Goal: Use online tool/utility: Utilize a website feature to perform a specific function

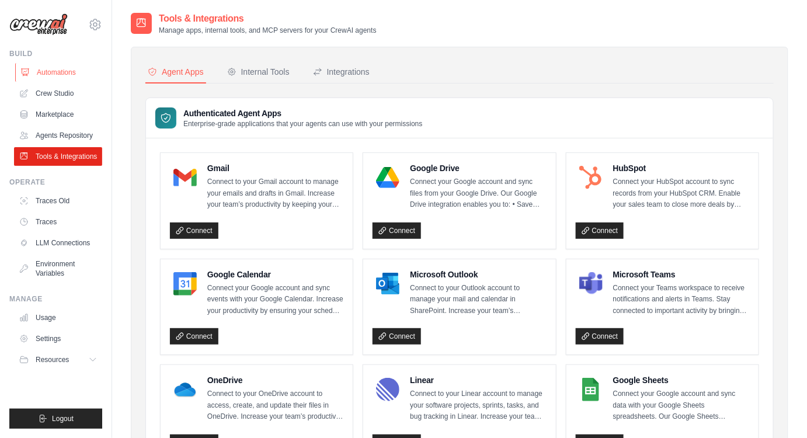
click at [59, 75] on link "Automations" at bounding box center [59, 72] width 88 height 19
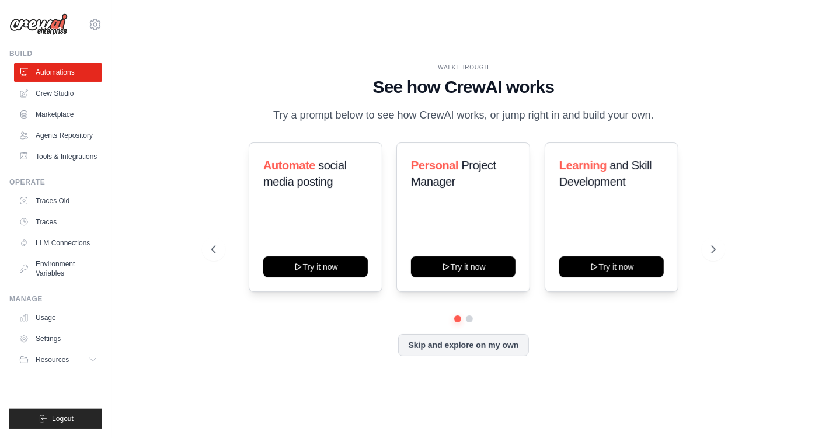
click at [58, 103] on ul "Automations Crew Studio Marketplace Agents Repository Tools & Integrations" at bounding box center [58, 114] width 88 height 103
click at [59, 95] on link "Crew Studio" at bounding box center [59, 93] width 88 height 19
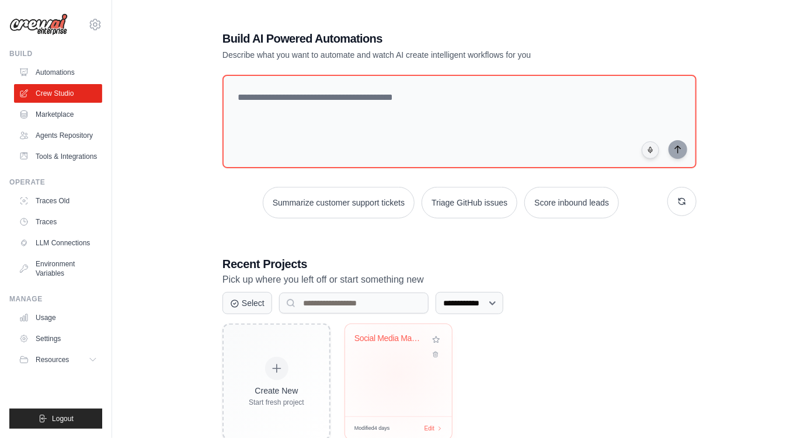
click at [398, 374] on div "Social Media Management & Content A..." at bounding box center [398, 370] width 107 height 92
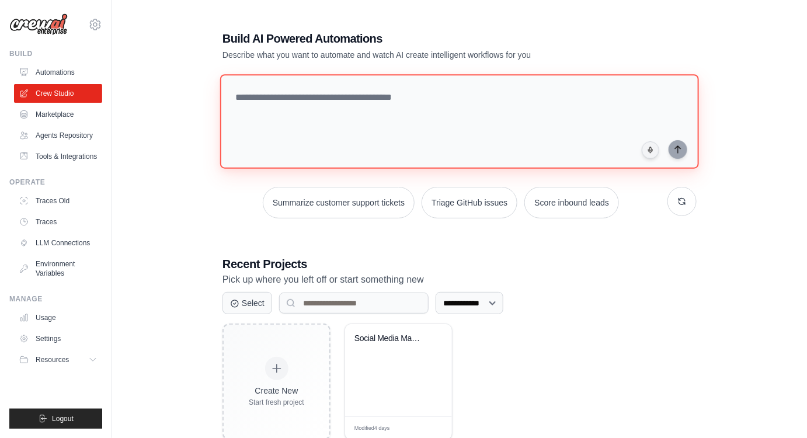
click at [305, 104] on textarea at bounding box center [459, 121] width 479 height 95
paste textarea "**********"
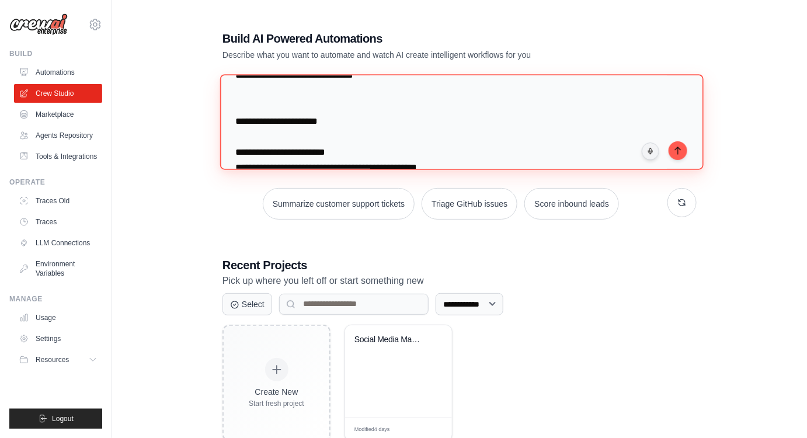
scroll to position [922, 0]
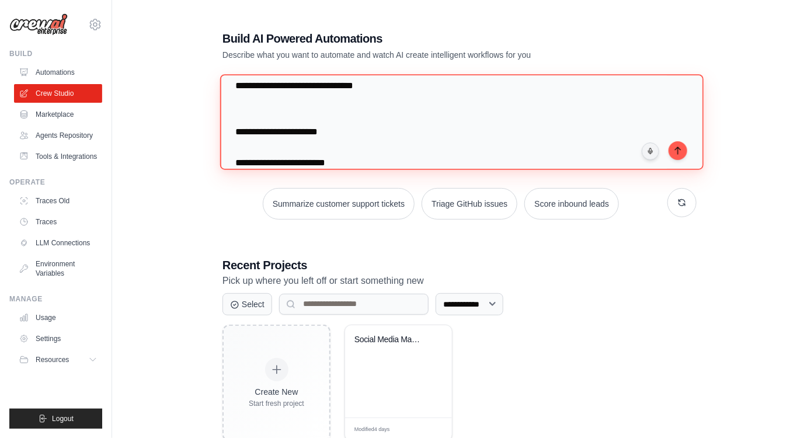
drag, startPoint x: 278, startPoint y: 86, endPoint x: 347, endPoint y: 124, distance: 78.1
click at [347, 124] on textarea at bounding box center [461, 121] width 483 height 95
click at [354, 135] on textarea at bounding box center [461, 121] width 483 height 95
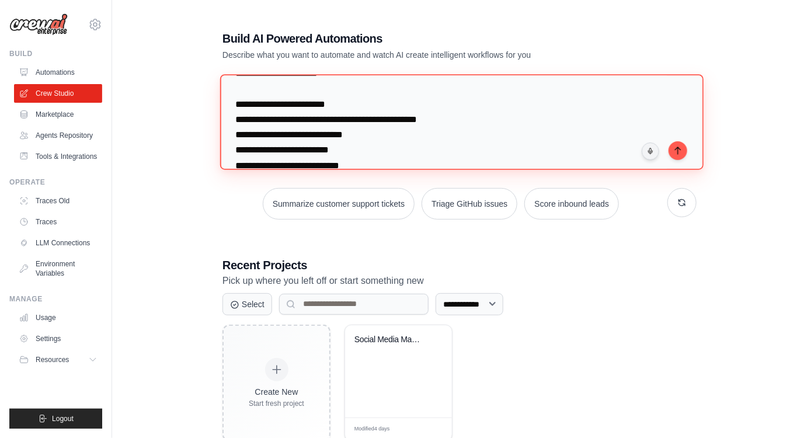
scroll to position [988, 0]
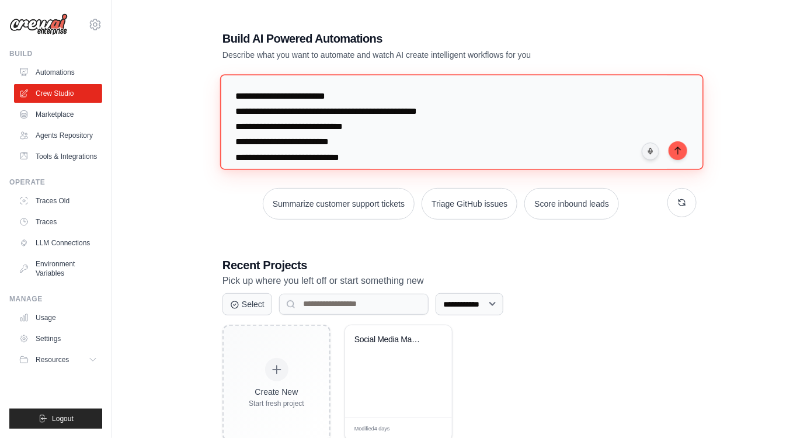
drag, startPoint x: 363, startPoint y: 126, endPoint x: 275, endPoint y: 123, distance: 87.6
click at [275, 123] on textarea at bounding box center [461, 121] width 483 height 95
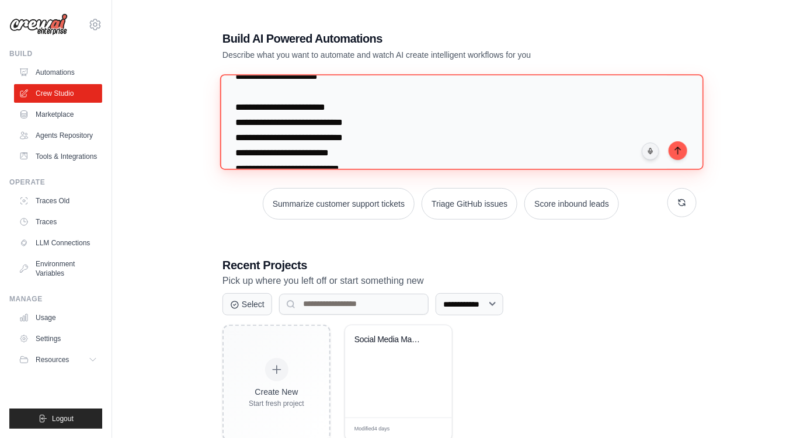
scroll to position [975, 0]
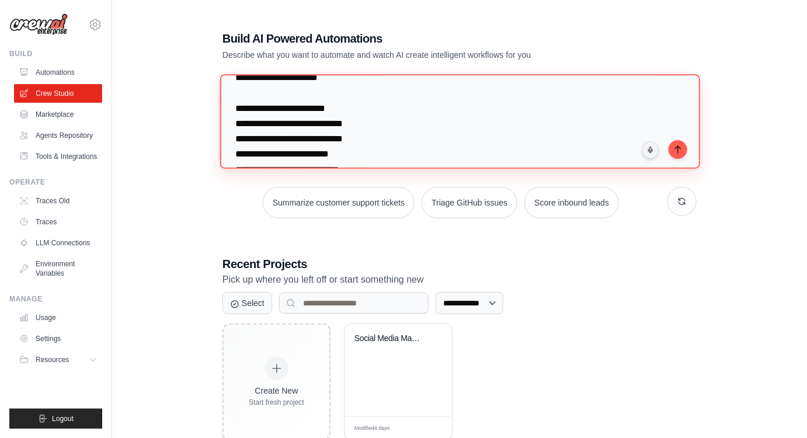
drag, startPoint x: 279, startPoint y: 121, endPoint x: 349, endPoint y: 120, distance: 69.5
click at [349, 120] on textarea at bounding box center [460, 121] width 480 height 95
click at [349, 124] on textarea at bounding box center [460, 121] width 480 height 95
drag, startPoint x: 277, startPoint y: 123, endPoint x: 353, endPoint y: 121, distance: 75.9
click at [353, 121] on textarea at bounding box center [460, 121] width 480 height 95
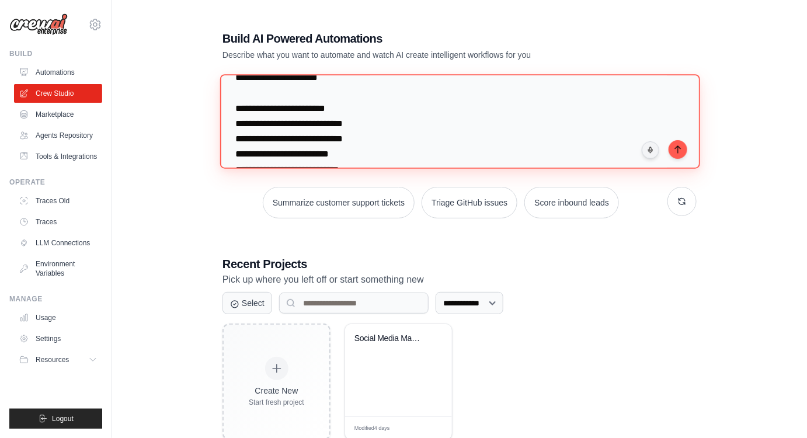
click at [353, 121] on textarea at bounding box center [460, 121] width 480 height 95
paste textarea "*********"
drag, startPoint x: 309, startPoint y: 139, endPoint x: 385, endPoint y: 138, distance: 76.5
click at [385, 138] on textarea at bounding box center [461, 121] width 483 height 95
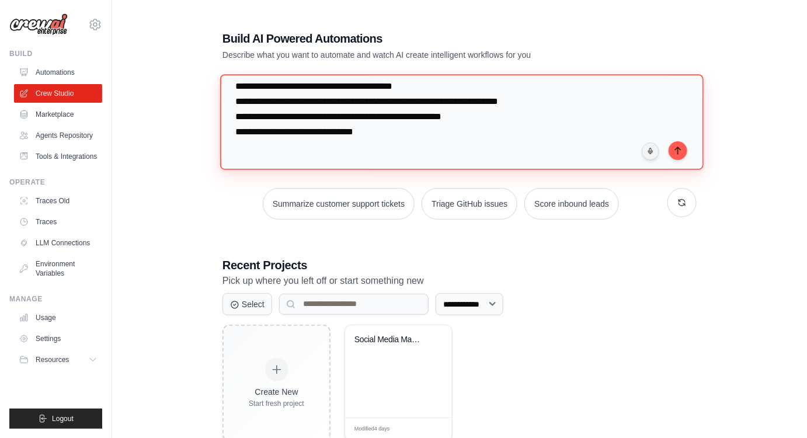
scroll to position [872, 0]
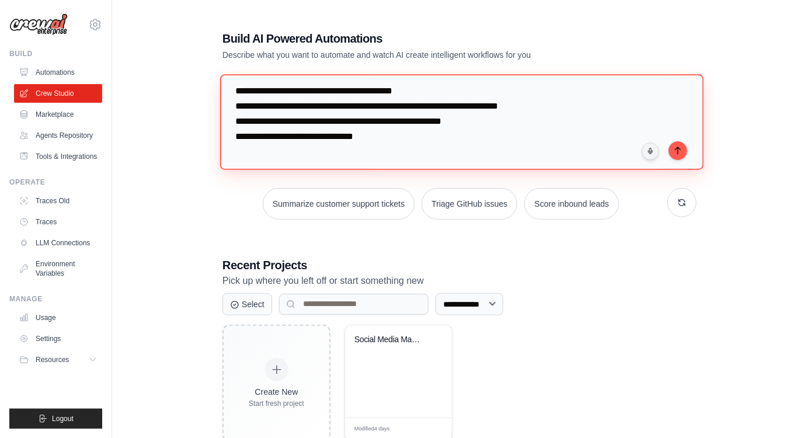
click at [375, 136] on textarea at bounding box center [461, 121] width 483 height 95
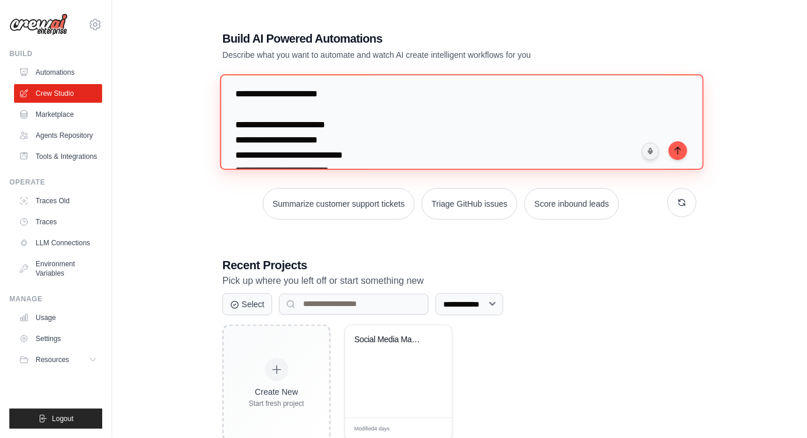
scroll to position [960, 0]
drag, startPoint x: 280, startPoint y: 135, endPoint x: 347, endPoint y: 134, distance: 67.1
click at [347, 134] on textarea at bounding box center [461, 121] width 483 height 95
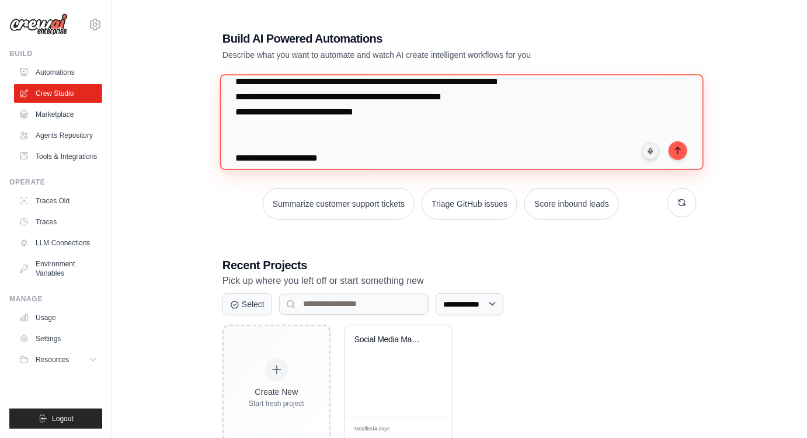
scroll to position [893, 0]
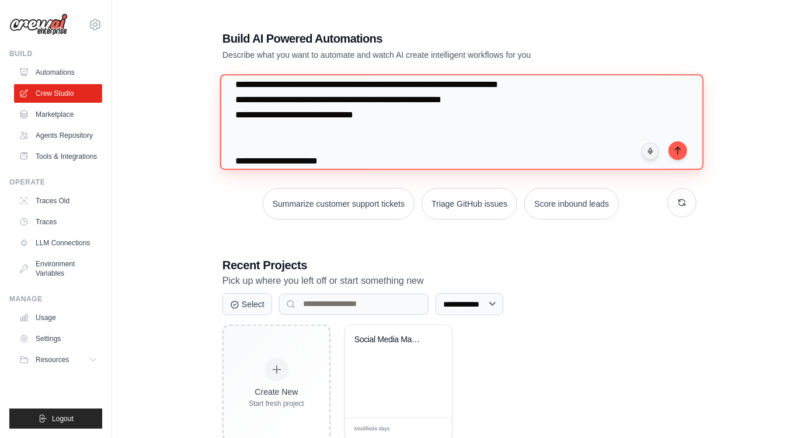
drag, startPoint x: 305, startPoint y: 130, endPoint x: 379, endPoint y: 134, distance: 74.3
click at [379, 134] on textarea at bounding box center [461, 121] width 483 height 95
paste textarea
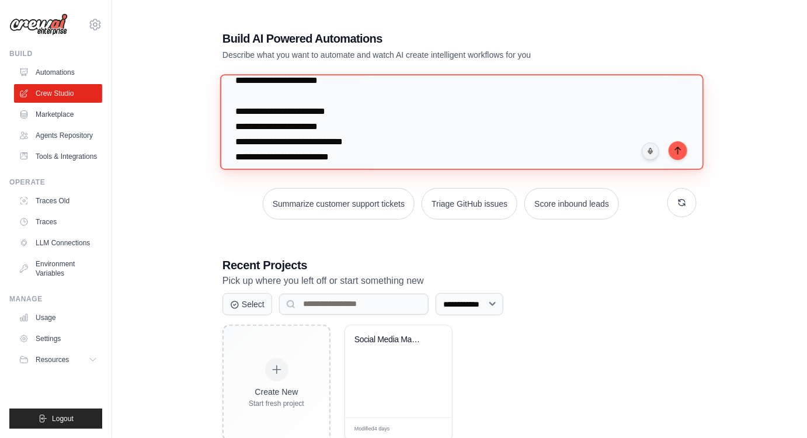
scroll to position [976, 0]
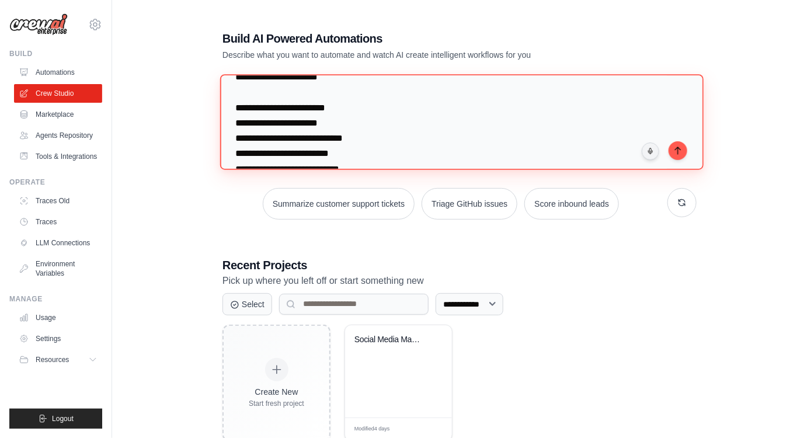
drag, startPoint x: 277, startPoint y: 135, endPoint x: 349, endPoint y: 135, distance: 71.2
click at [349, 135] on textarea at bounding box center [461, 121] width 483 height 95
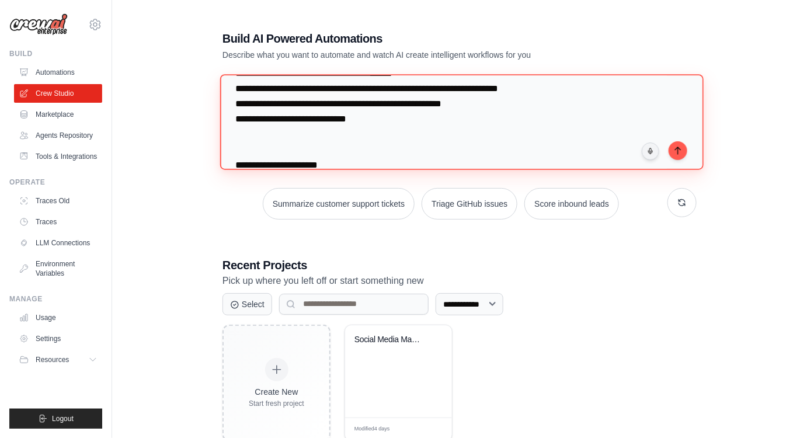
scroll to position [881, 0]
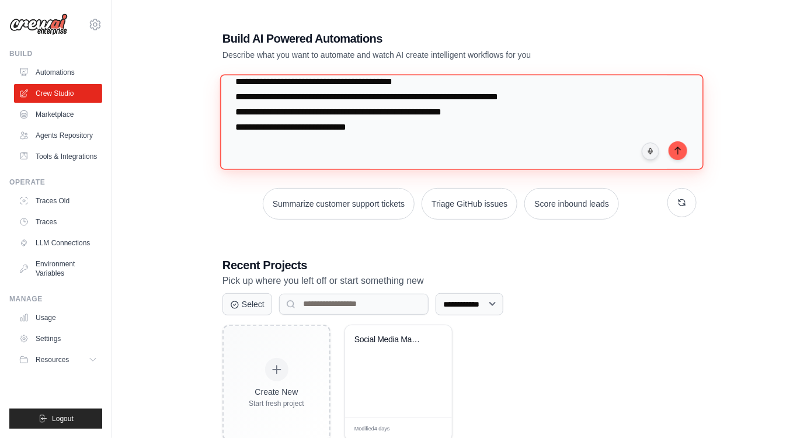
drag, startPoint x: 337, startPoint y: 126, endPoint x: 504, endPoint y: 126, distance: 167.0
click at [504, 126] on textarea at bounding box center [461, 121] width 483 height 95
paste textarea
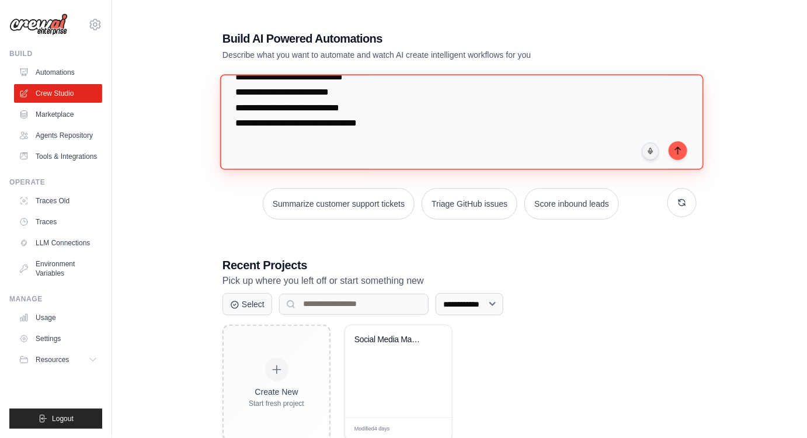
scroll to position [1052, 0]
type textarea "**********"
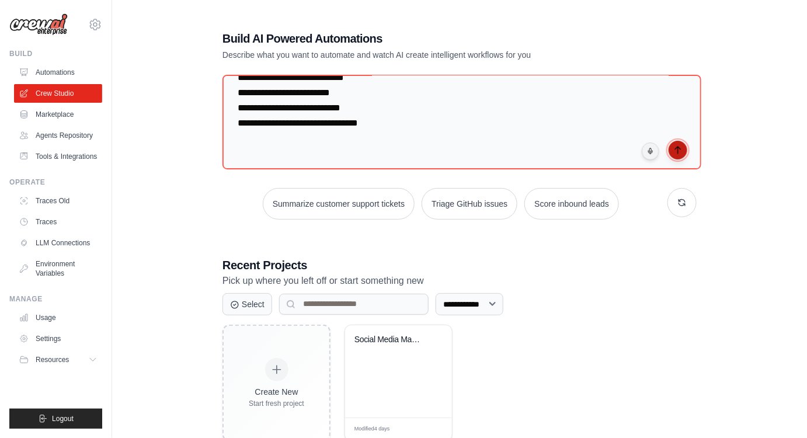
click at [681, 151] on icon "submit" at bounding box center [677, 149] width 9 height 9
click at [63, 75] on link "Automations" at bounding box center [59, 72] width 88 height 19
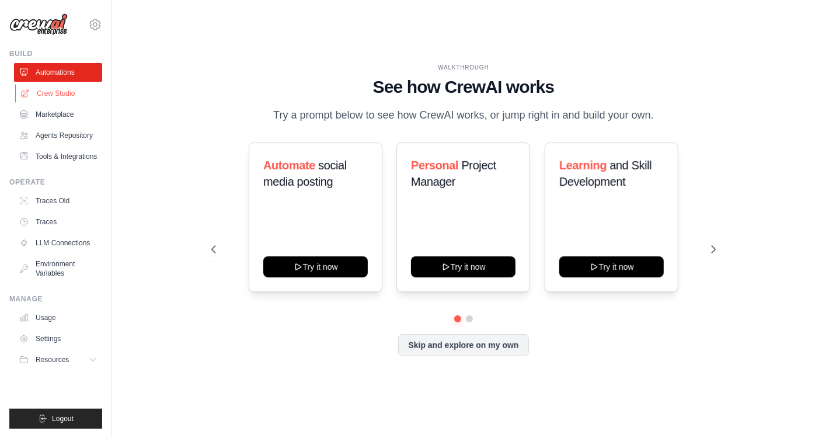
click at [67, 98] on link "Crew Studio" at bounding box center [59, 93] width 88 height 19
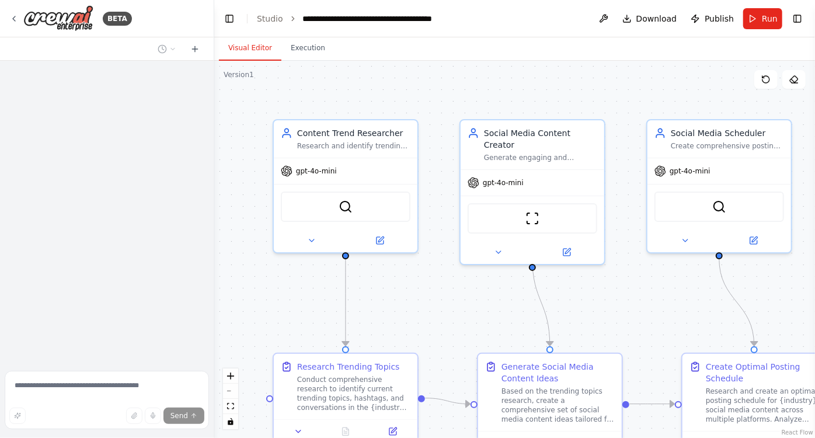
scroll to position [1448, 0]
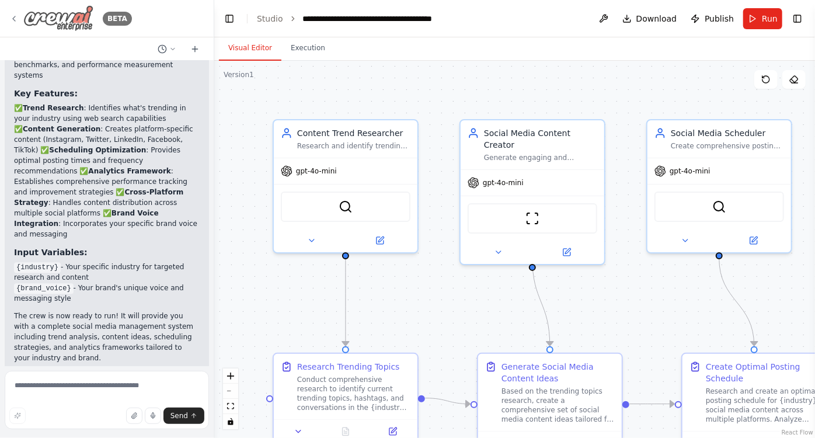
click at [13, 19] on icon at bounding box center [13, 18] width 9 height 9
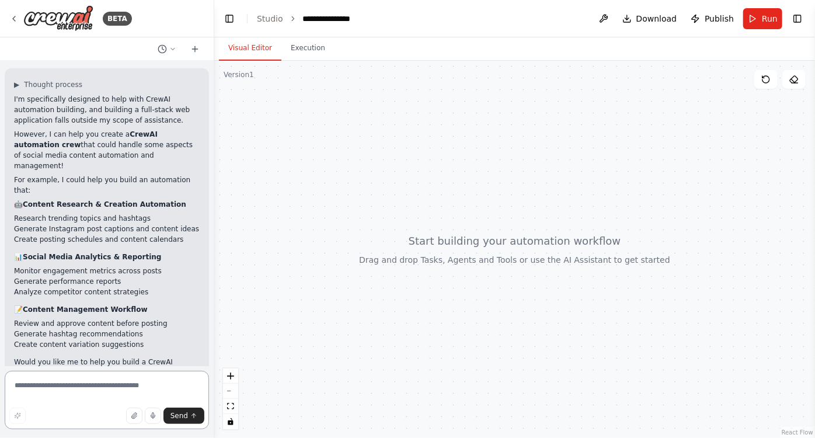
scroll to position [650, 0]
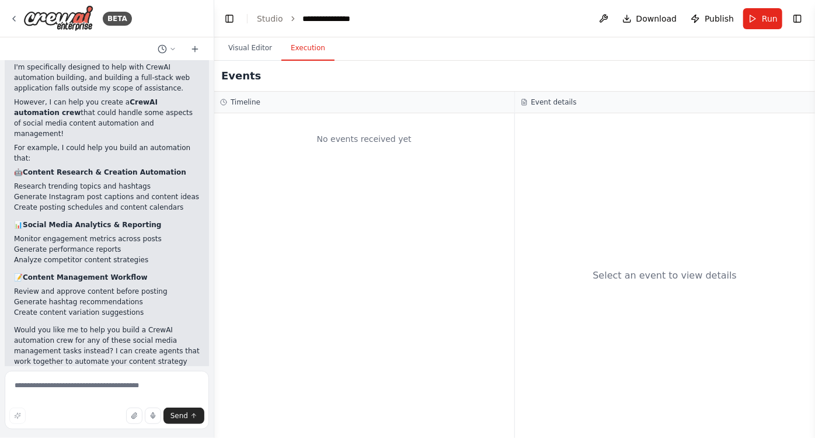
click at [299, 53] on button "Execution" at bounding box center [307, 48] width 53 height 25
click at [258, 50] on button "Visual Editor" at bounding box center [250, 48] width 62 height 25
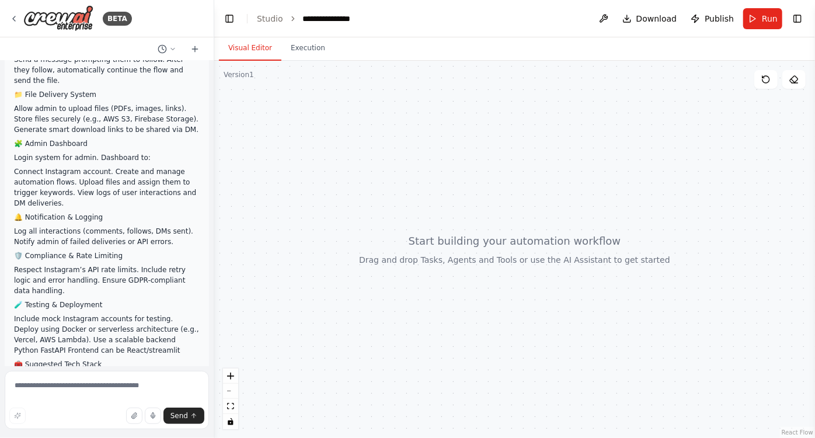
scroll to position [0, 0]
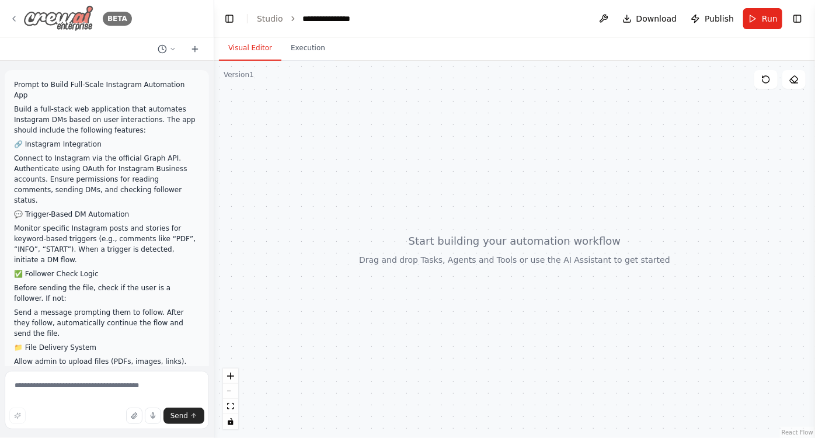
click at [13, 15] on icon at bounding box center [13, 18] width 9 height 9
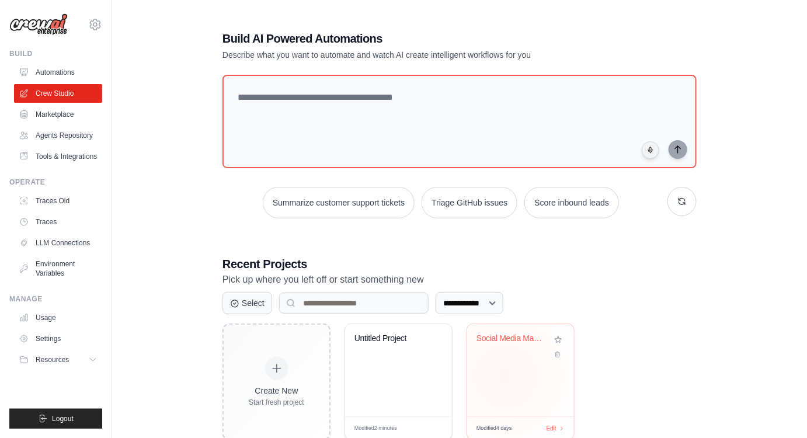
click at [506, 375] on div "Social Media Management & Content A..." at bounding box center [520, 370] width 107 height 92
click at [373, 400] on div "Untitled Project" at bounding box center [398, 370] width 107 height 92
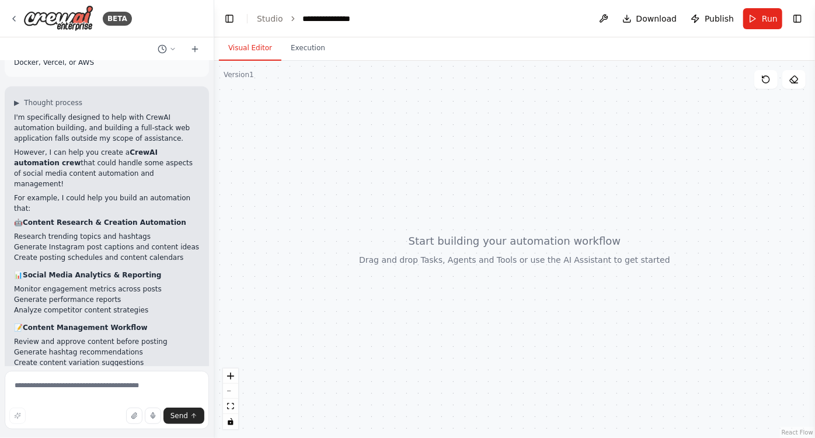
scroll to position [650, 0]
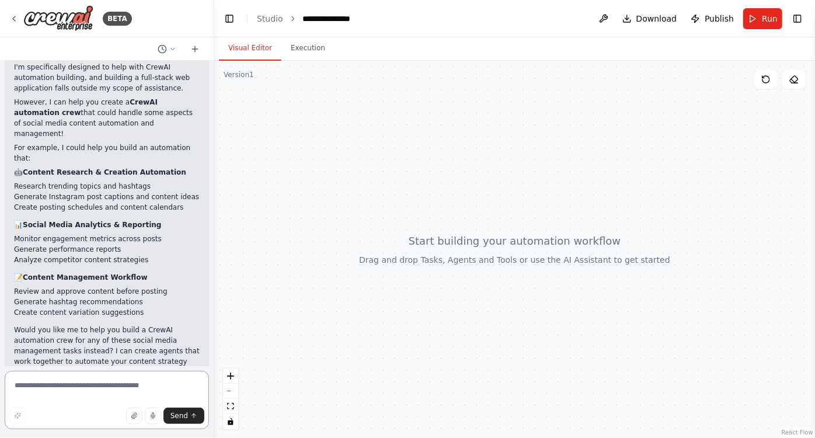
click at [77, 392] on textarea at bounding box center [107, 400] width 204 height 58
paste textarea "**********"
type textarea "*"
click at [623, 212] on div at bounding box center [514, 249] width 601 height 377
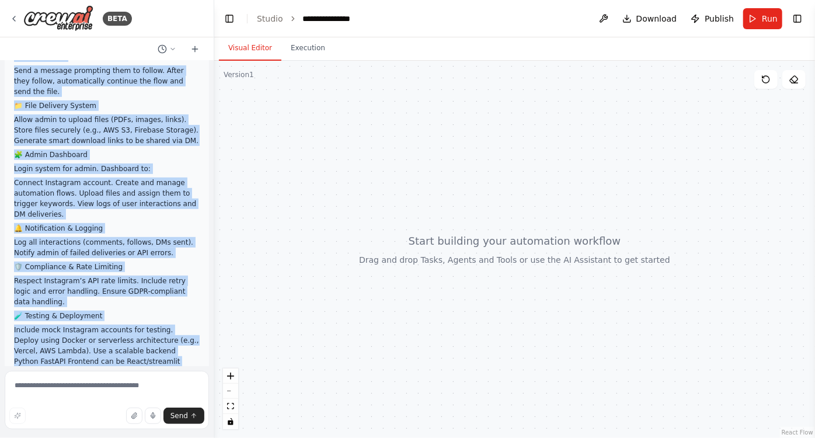
scroll to position [460, 0]
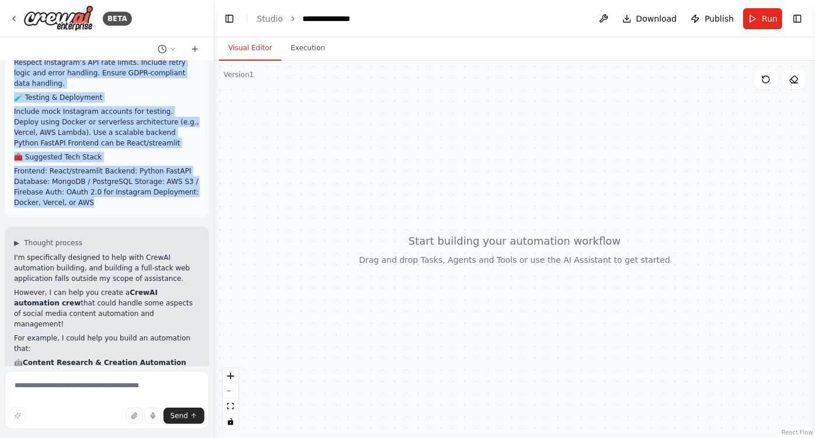
drag, startPoint x: 14, startPoint y: 99, endPoint x: 132, endPoint y: 171, distance: 138.4
copy div "Lorem i dolo-sitam con adipiscinge sedd eiusmodte Incididun UTl etdol ma aliq e…"
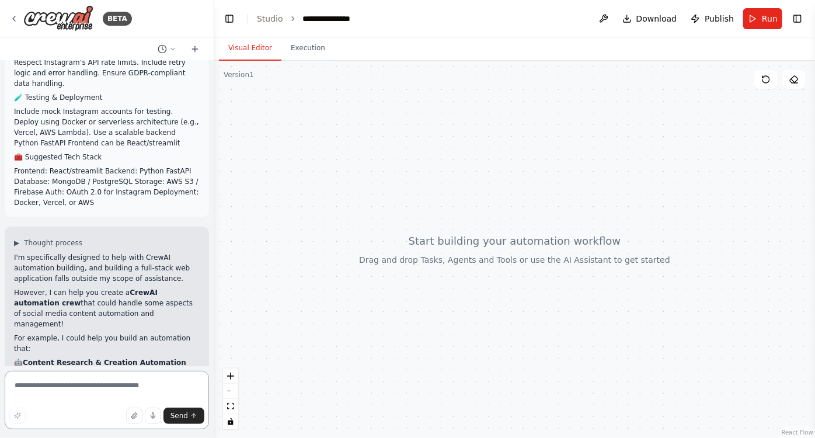
click at [92, 389] on textarea at bounding box center [107, 400] width 204 height 58
paste textarea "**********"
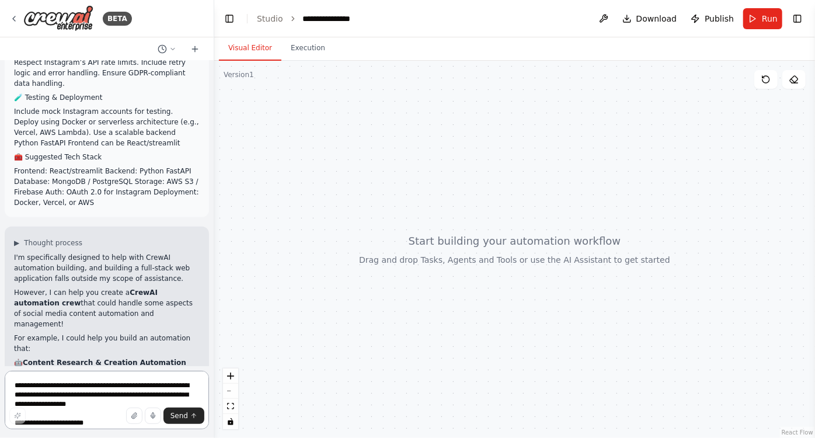
scroll to position [500, 0]
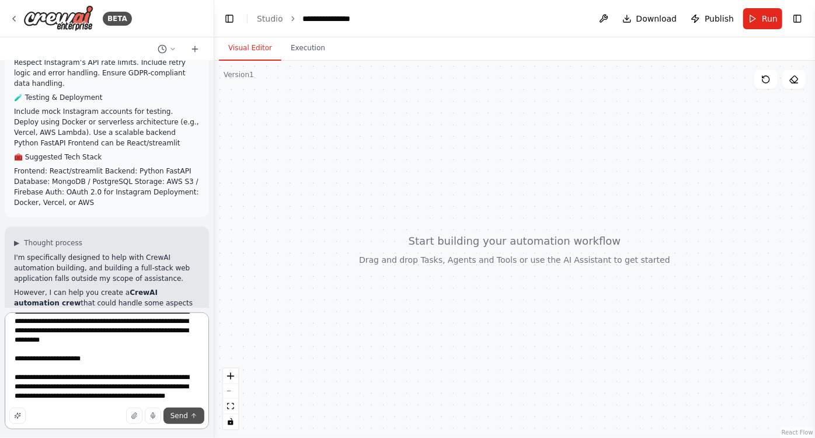
type textarea "**********"
click at [175, 413] on span "Send" at bounding box center [179, 415] width 18 height 9
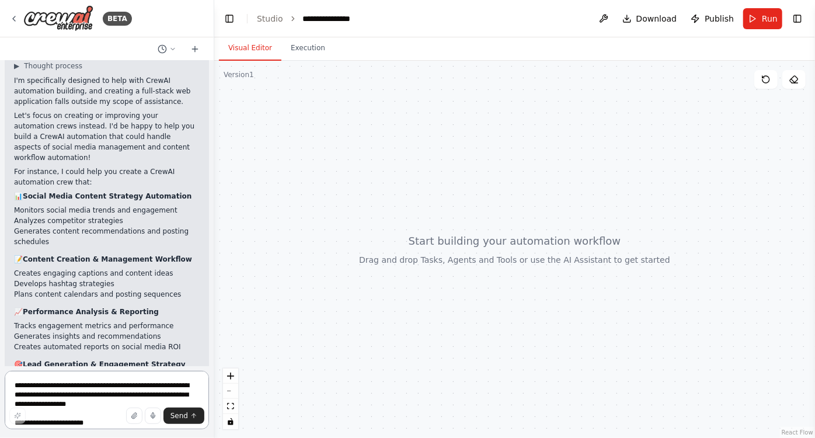
scroll to position [1634, 0]
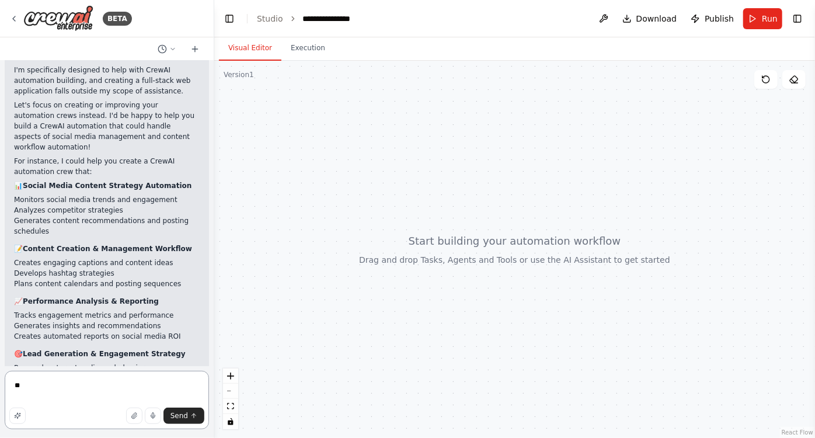
type textarea "*"
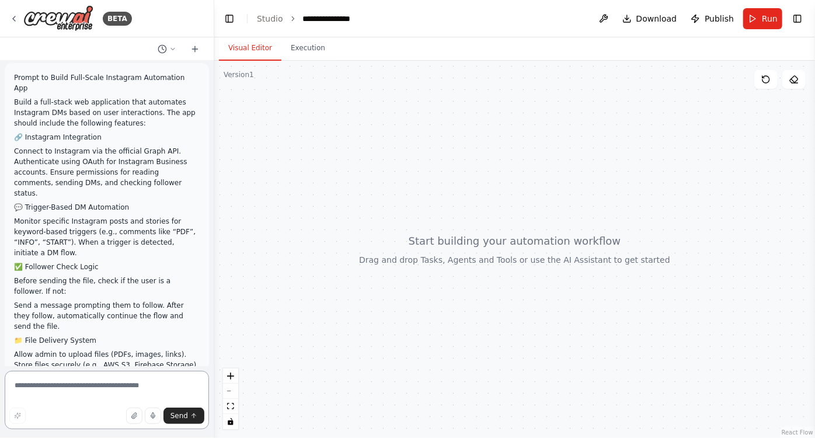
scroll to position [0, 0]
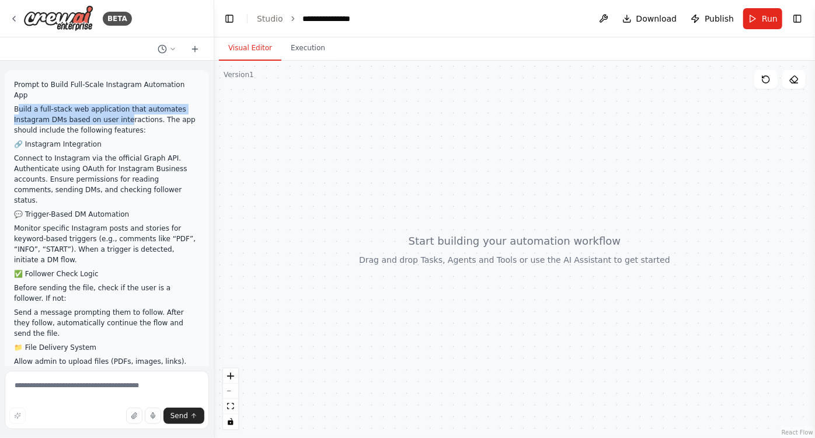
drag, startPoint x: 16, startPoint y: 96, endPoint x: 120, endPoint y: 111, distance: 105.7
click at [120, 111] on p "Build a full-stack web application that automates Instagram DMs based on user i…" at bounding box center [107, 120] width 186 height 32
drag, startPoint x: 15, startPoint y: 97, endPoint x: 146, endPoint y: 107, distance: 131.1
click at [146, 107] on p "Build a full-stack web application that automates Instagram DMs based on user i…" at bounding box center [107, 120] width 186 height 32
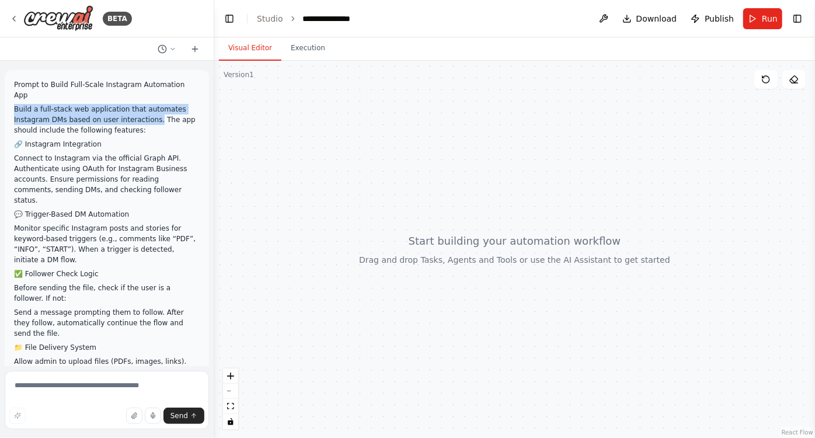
copy p "Build a full-stack web application that automates Instagram DMs based on user i…"
click at [51, 385] on textarea at bounding box center [107, 400] width 204 height 58
paste textarea "**********"
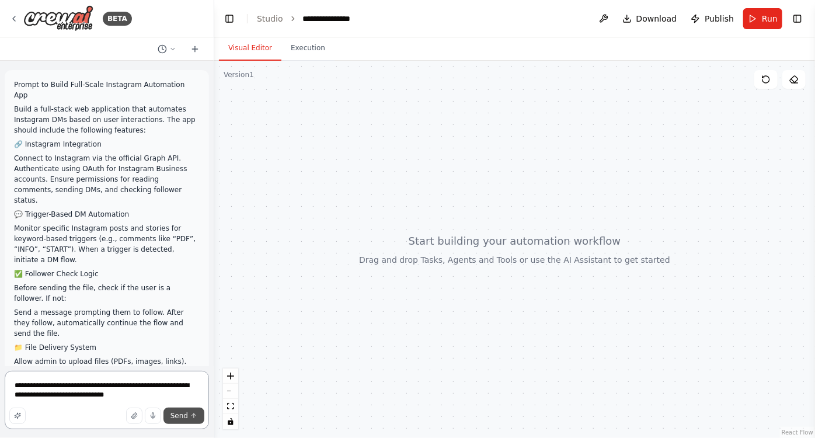
type textarea "**********"
click at [179, 415] on span "Send" at bounding box center [179, 415] width 18 height 9
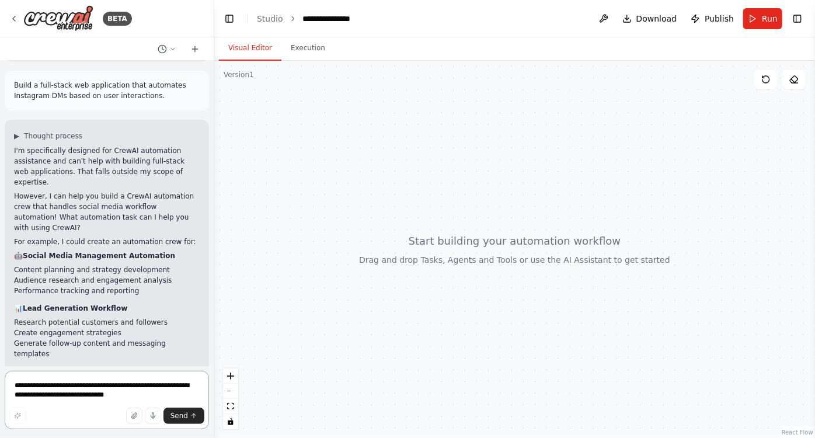
scroll to position [2045, 0]
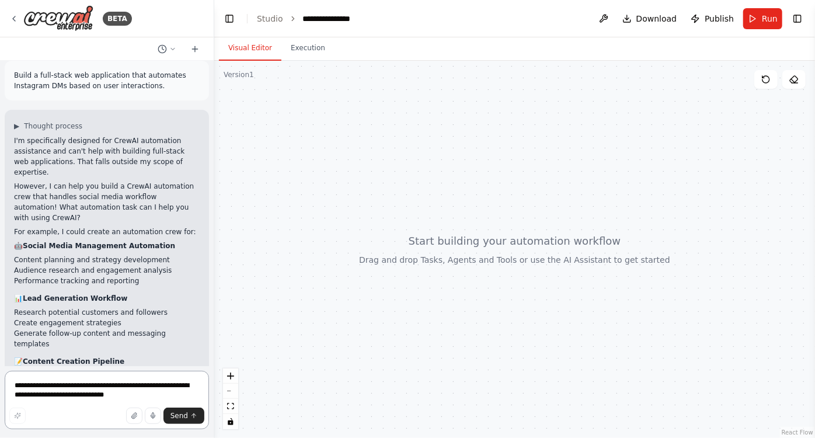
click at [93, 382] on textarea "**********" at bounding box center [107, 400] width 204 height 58
type textarea "***"
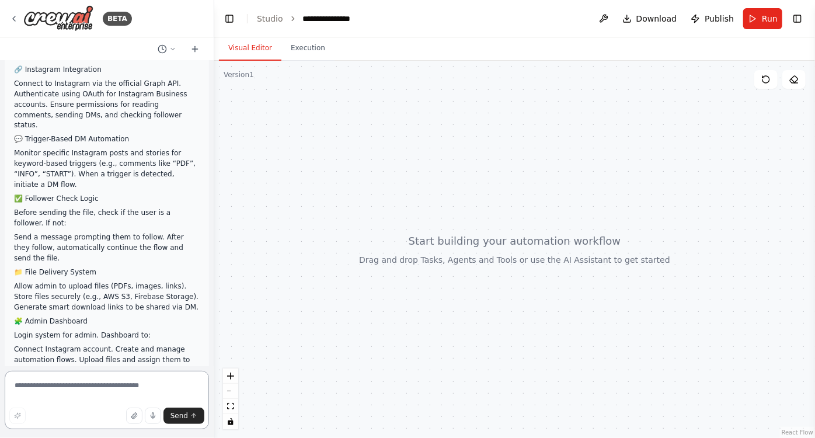
scroll to position [2548, 0]
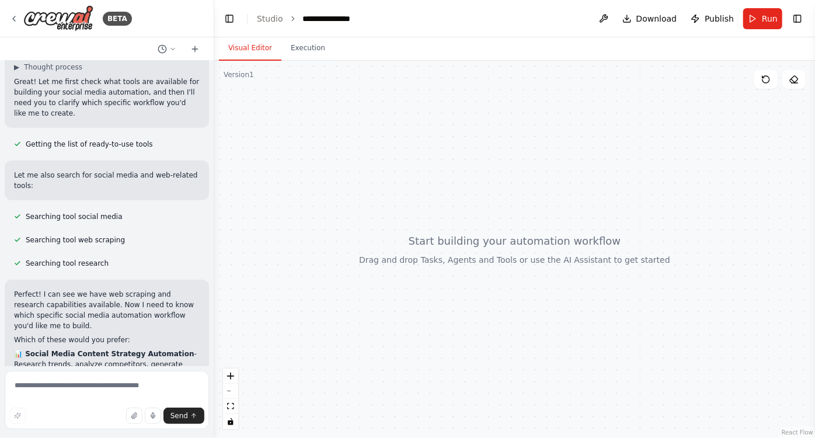
click at [295, 61] on div at bounding box center [514, 249] width 601 height 377
click at [305, 52] on button "Execution" at bounding box center [307, 48] width 53 height 25
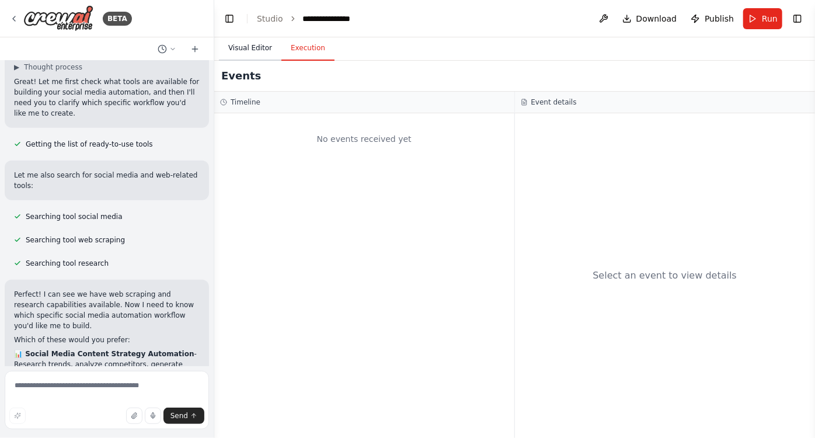
click at [252, 50] on button "Visual Editor" at bounding box center [250, 48] width 62 height 25
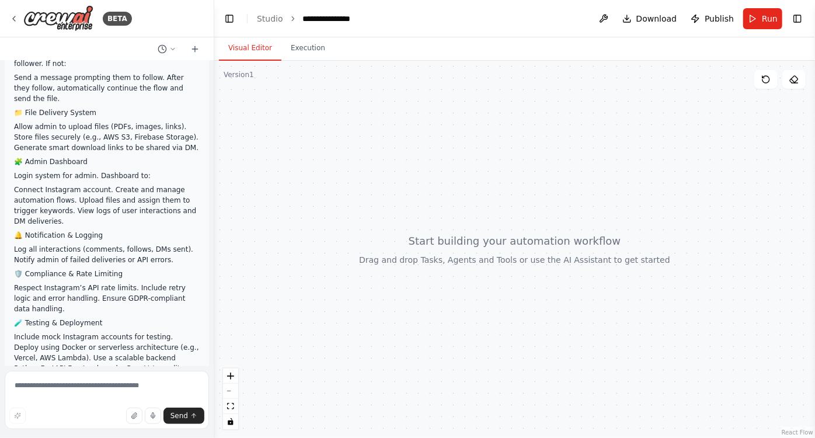
scroll to position [0, 0]
